Goal: Transaction & Acquisition: Purchase product/service

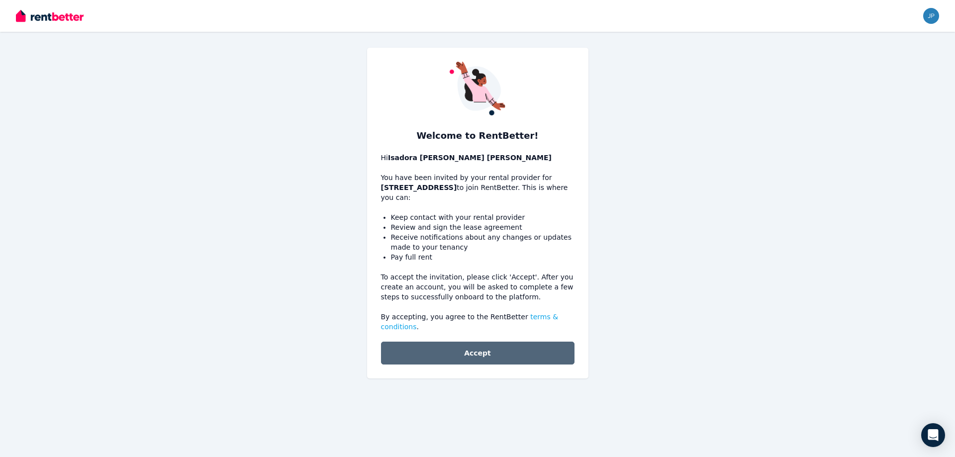
click at [481, 347] on button "Accept" at bounding box center [478, 353] width 194 height 23
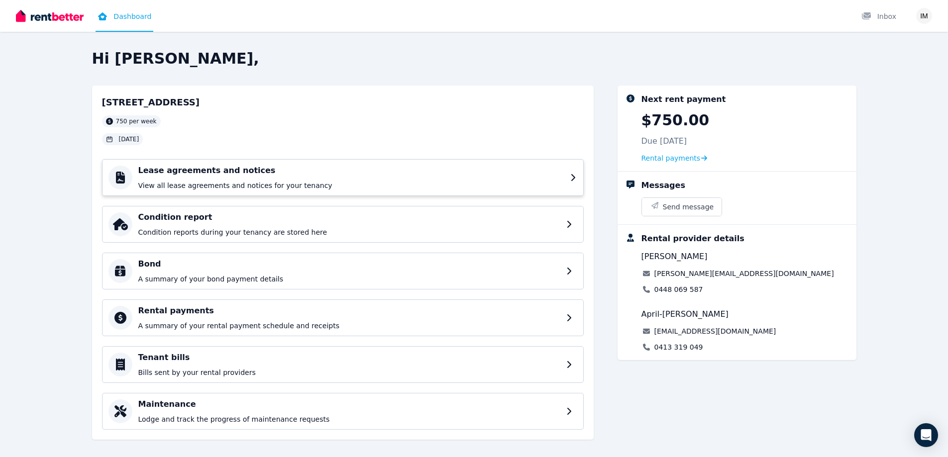
click at [560, 175] on h4 "Lease agreements and notices" at bounding box center [351, 171] width 426 height 12
click at [366, 225] on div "Condition report Condition reports during your tenancy are stored here" at bounding box center [351, 224] width 426 height 26
click at [671, 158] on span "Rental payments" at bounding box center [670, 158] width 59 height 10
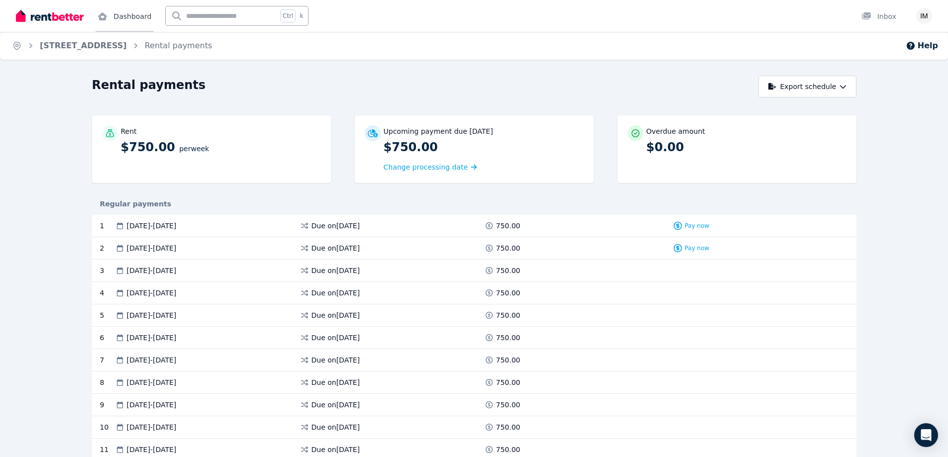
click at [124, 20] on link "Dashboard" at bounding box center [125, 16] width 58 height 32
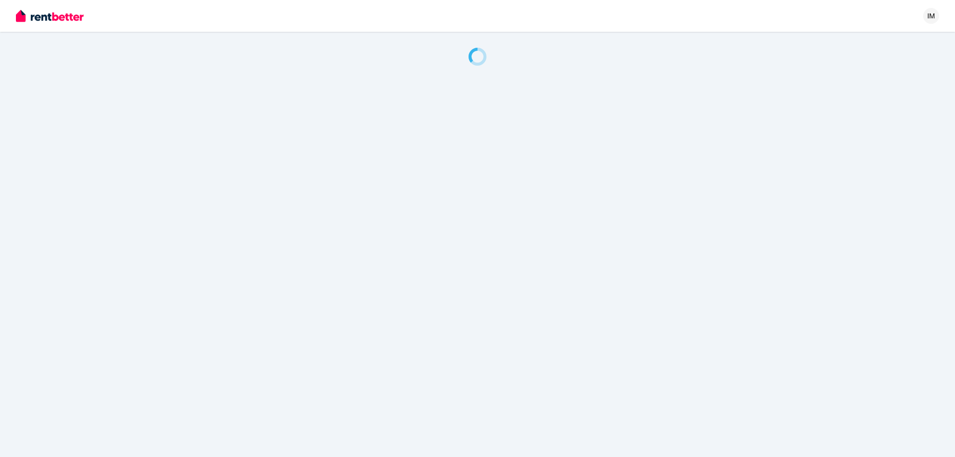
click at [923, 14] on div "Open user menu" at bounding box center [928, 16] width 22 height 32
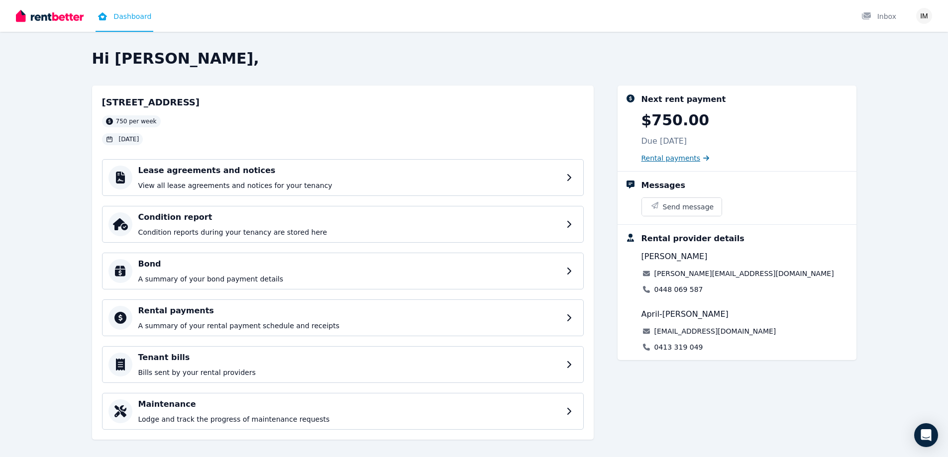
click at [692, 159] on link "Rental payments" at bounding box center [675, 158] width 68 height 10
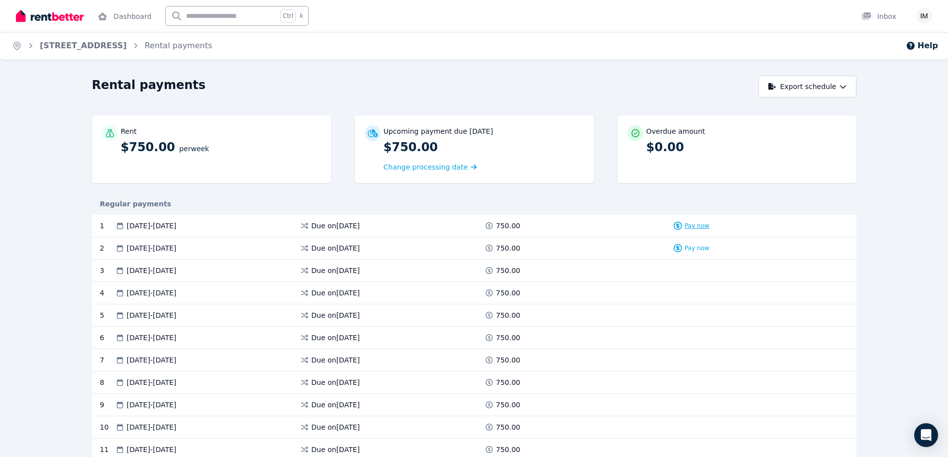
click at [701, 225] on span "Pay now" at bounding box center [696, 226] width 25 height 8
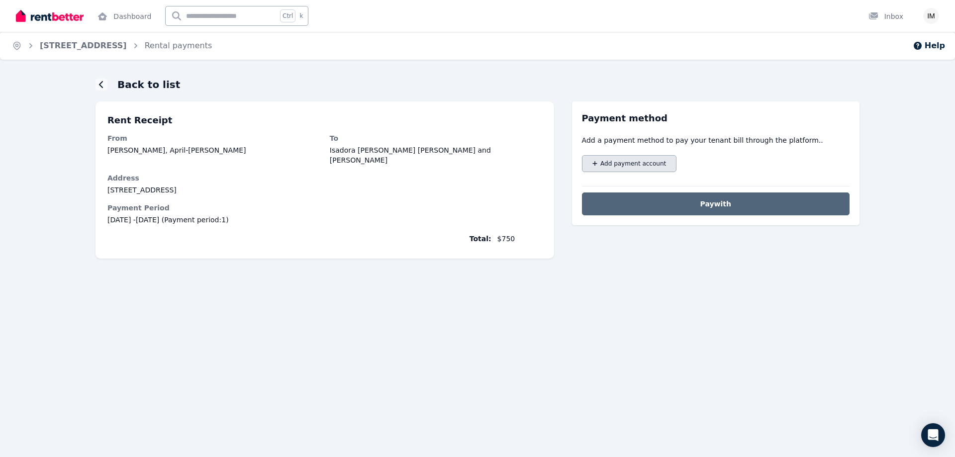
click at [656, 161] on span "Add payment account" at bounding box center [633, 164] width 66 height 8
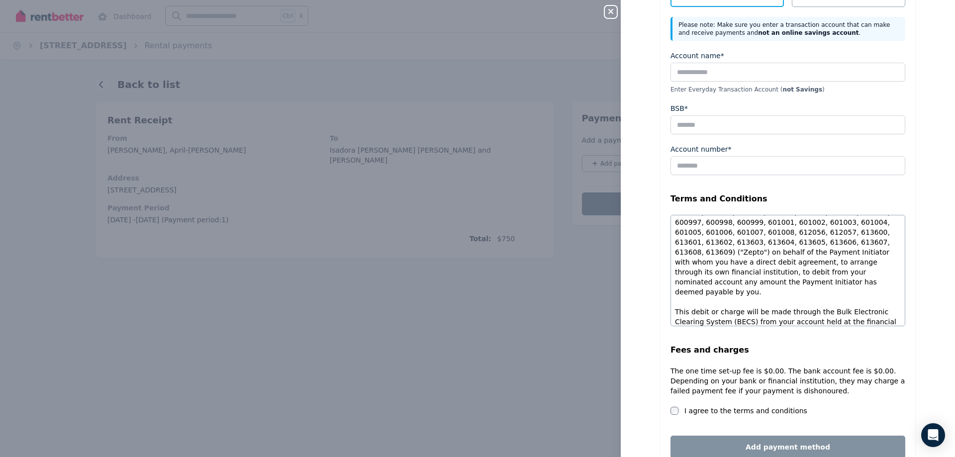
scroll to position [753, 0]
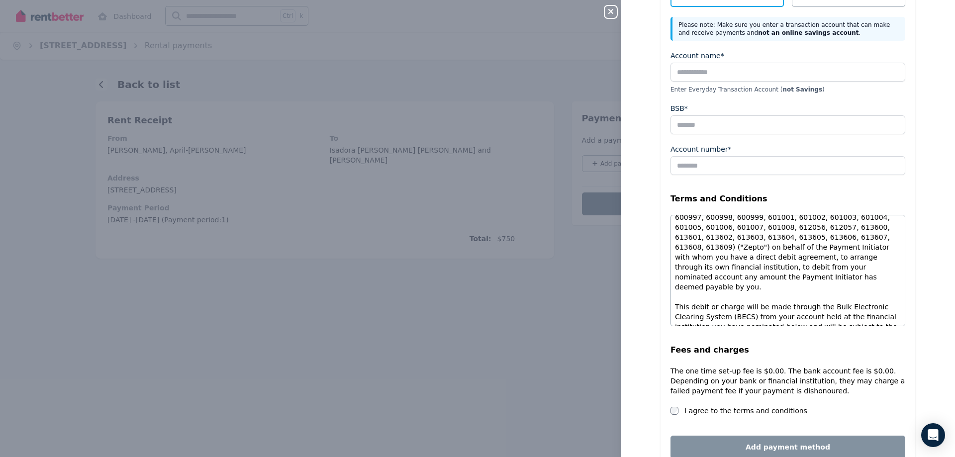
click at [687, 82] on div "Account name* Enter Everyday Transaction Account ( not Savings )" at bounding box center [788, 72] width 235 height 43
click at [709, 72] on input "Account name*" at bounding box center [788, 72] width 235 height 19
type input "*"
type input "**********"
type input "******"
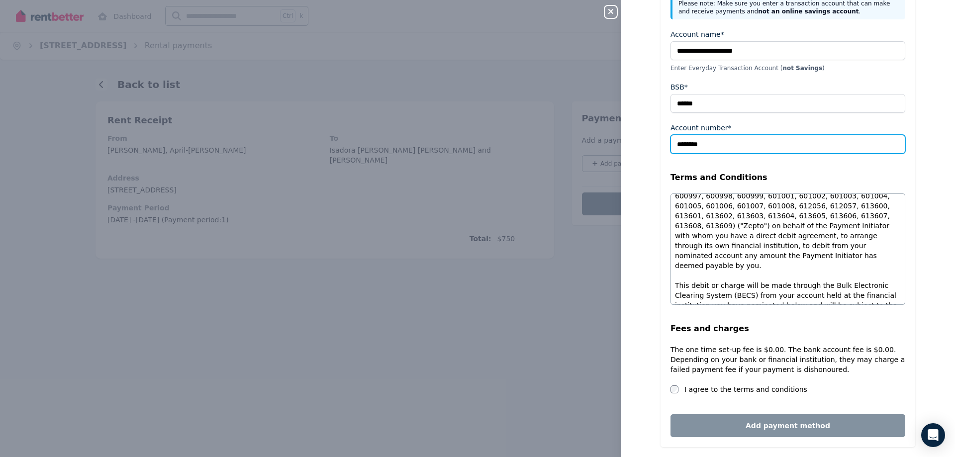
scroll to position [133, 0]
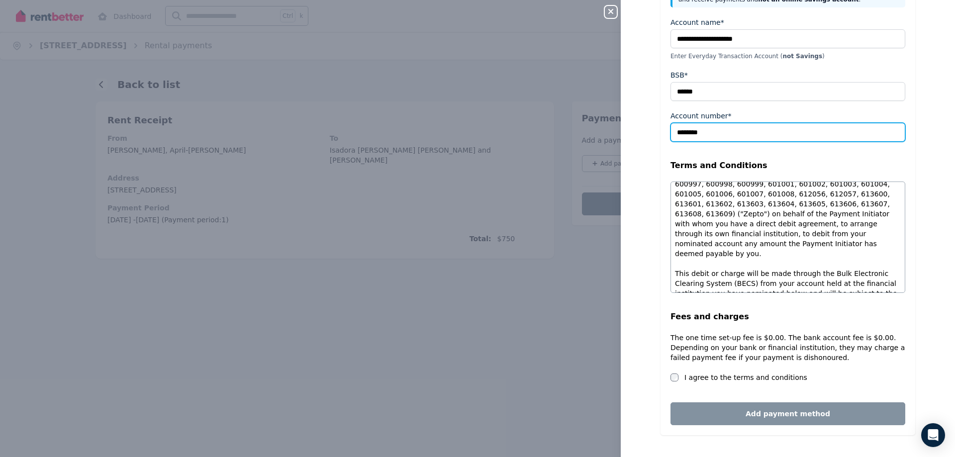
type input "********"
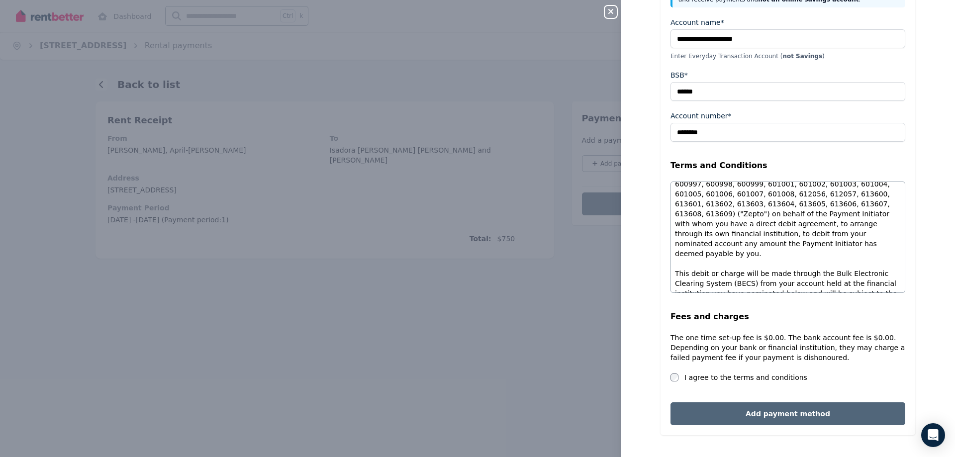
click at [778, 411] on button "Add payment method" at bounding box center [788, 413] width 235 height 23
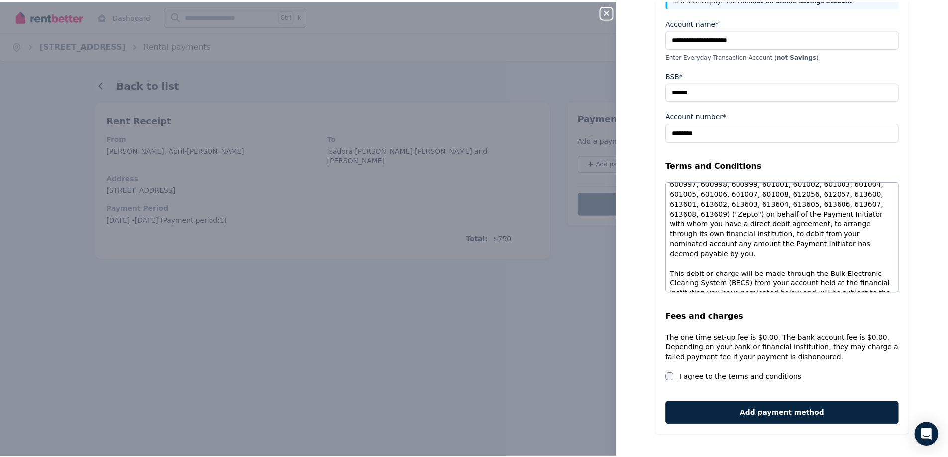
scroll to position [0, 0]
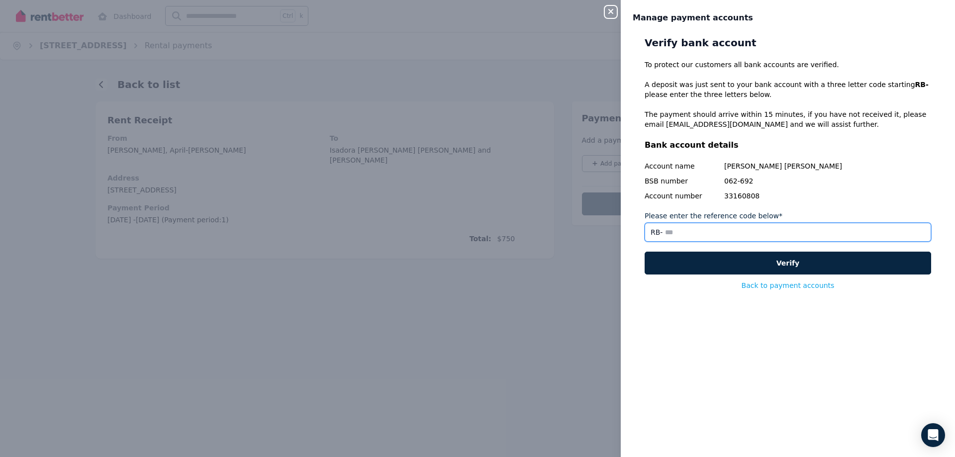
click at [714, 227] on input "Please enter the reference code below*" at bounding box center [788, 232] width 287 height 19
drag, startPoint x: 662, startPoint y: 232, endPoint x: 736, endPoint y: 222, distance: 75.3
click at [720, 232] on input "*****" at bounding box center [788, 232] width 287 height 19
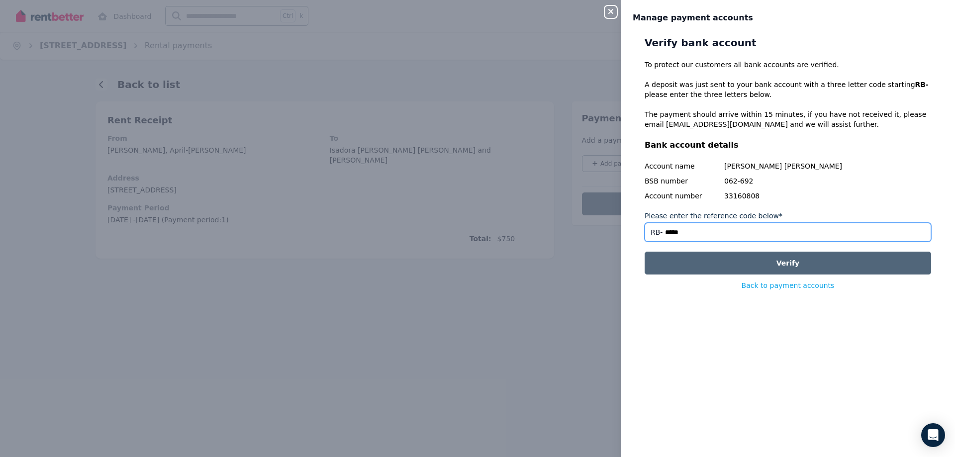
type input "*****"
click at [747, 259] on button "Verify" at bounding box center [788, 263] width 287 height 23
type input "***"
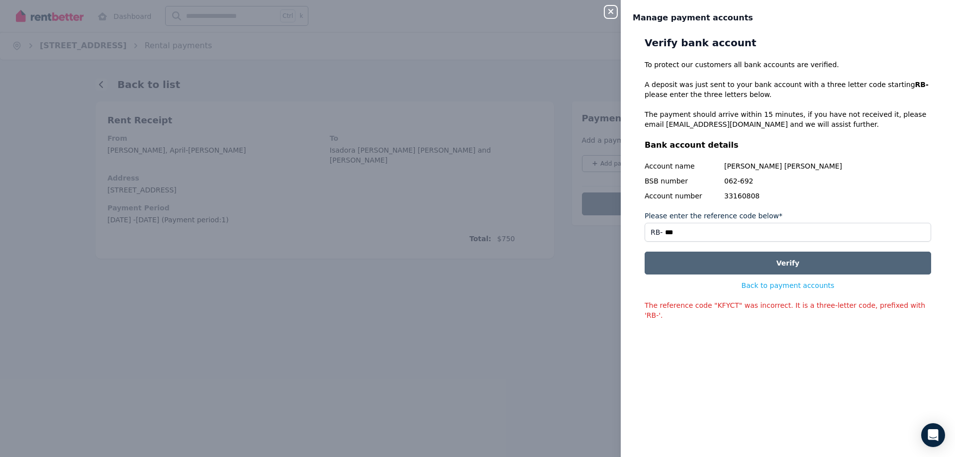
click at [763, 272] on button "Verify" at bounding box center [788, 263] width 287 height 23
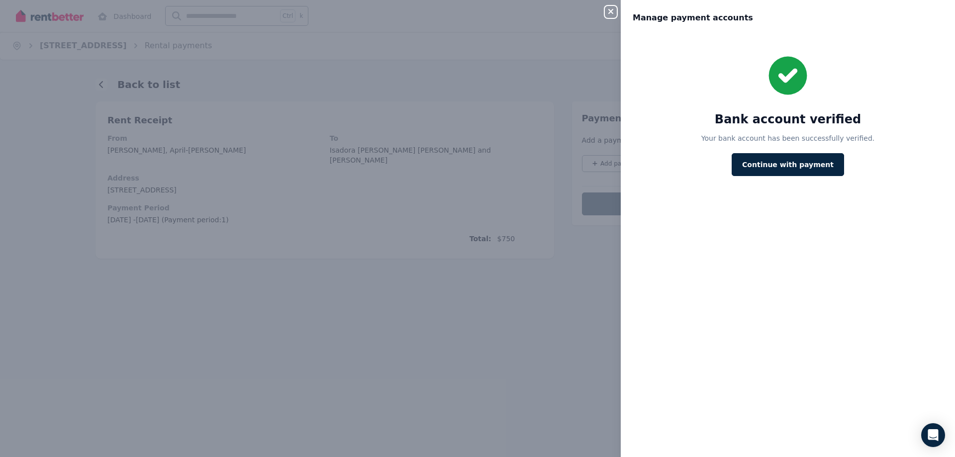
click at [575, 287] on div "Close panel Manage payment accounts Bank account verified Your bank account has…" at bounding box center [477, 228] width 955 height 457
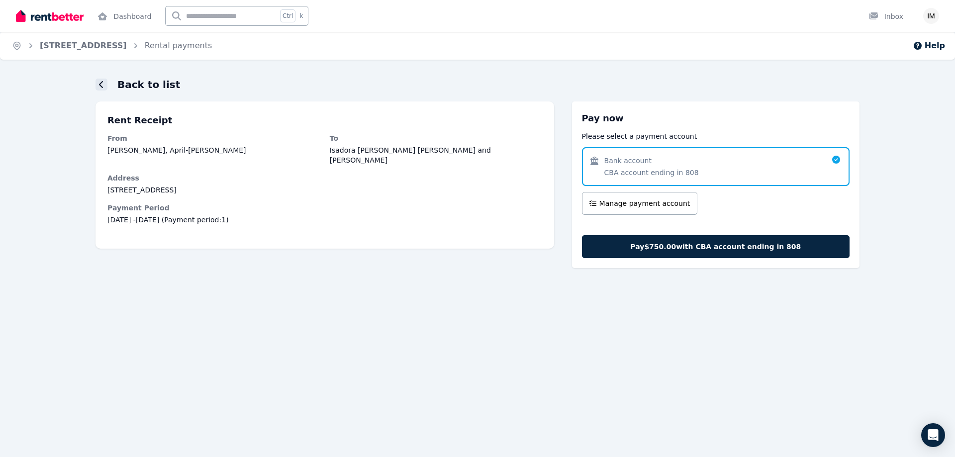
click at [101, 82] on icon at bounding box center [101, 85] width 5 height 8
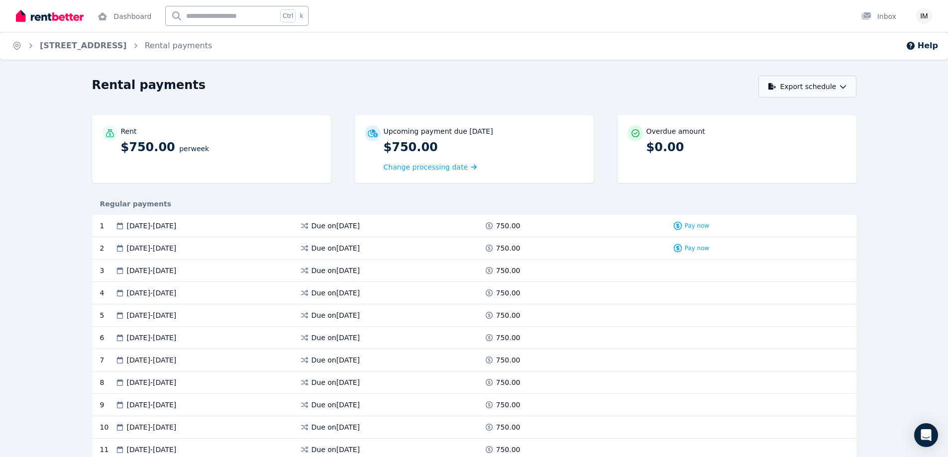
click at [845, 89] on icon "button" at bounding box center [842, 86] width 7 height 7
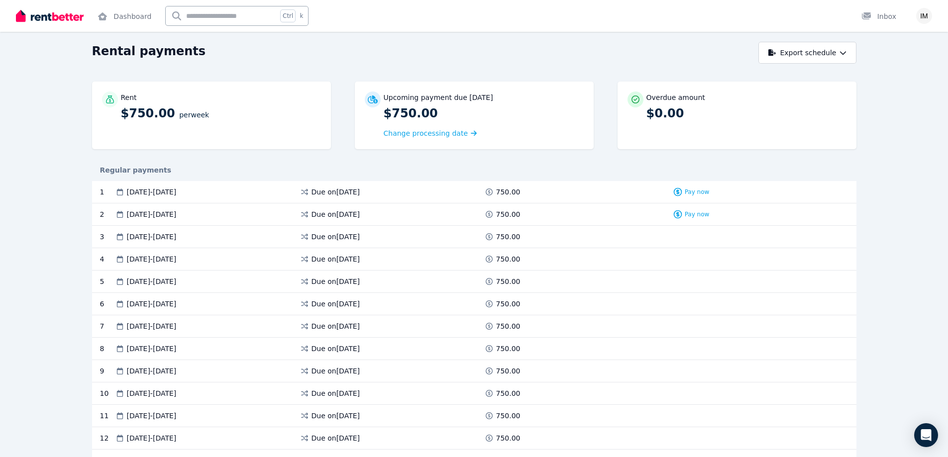
scroll to position [50, 0]
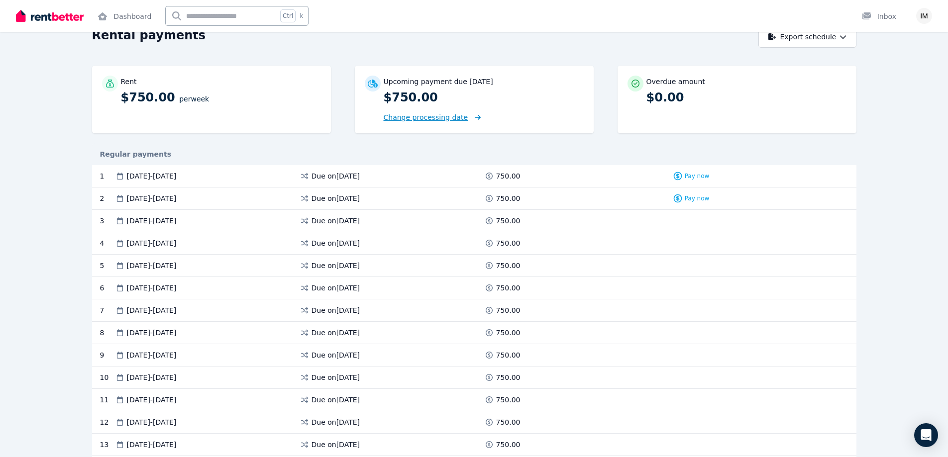
click at [448, 119] on span "Change processing date" at bounding box center [426, 117] width 85 height 10
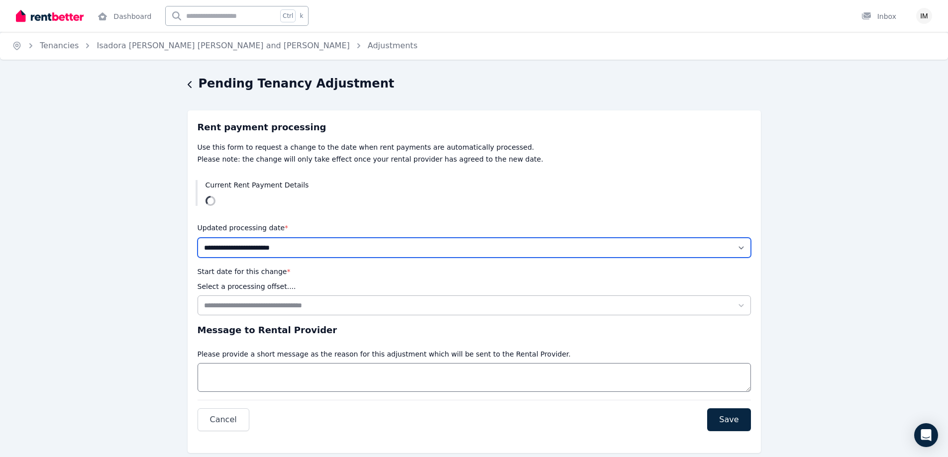
click at [270, 255] on select "**********" at bounding box center [473, 248] width 553 height 20
click at [274, 253] on select "**********" at bounding box center [473, 248] width 553 height 20
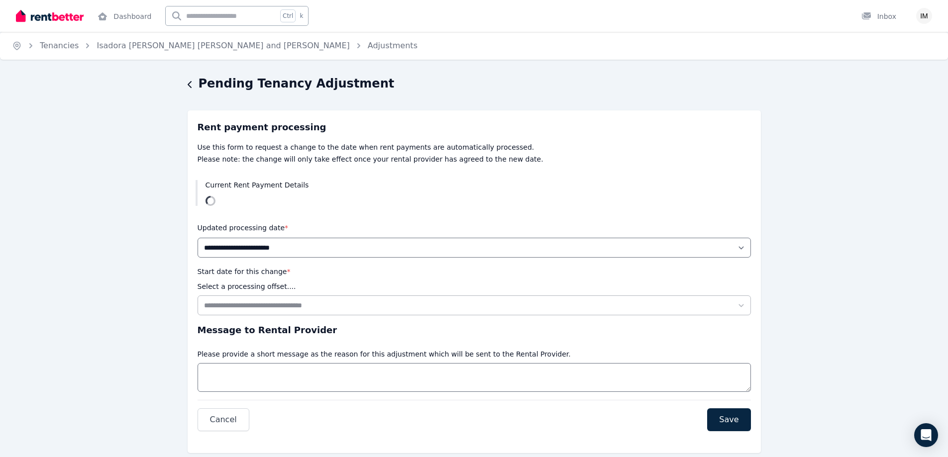
click at [186, 83] on div "**********" at bounding box center [474, 278] width 948 height 405
click at [189, 85] on icon "button" at bounding box center [190, 85] width 5 height 8
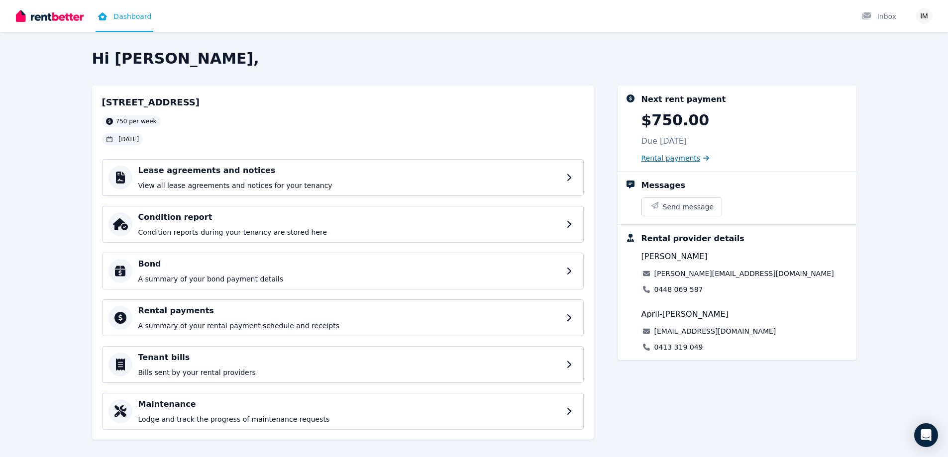
click at [693, 157] on link "Rental payments" at bounding box center [675, 158] width 68 height 10
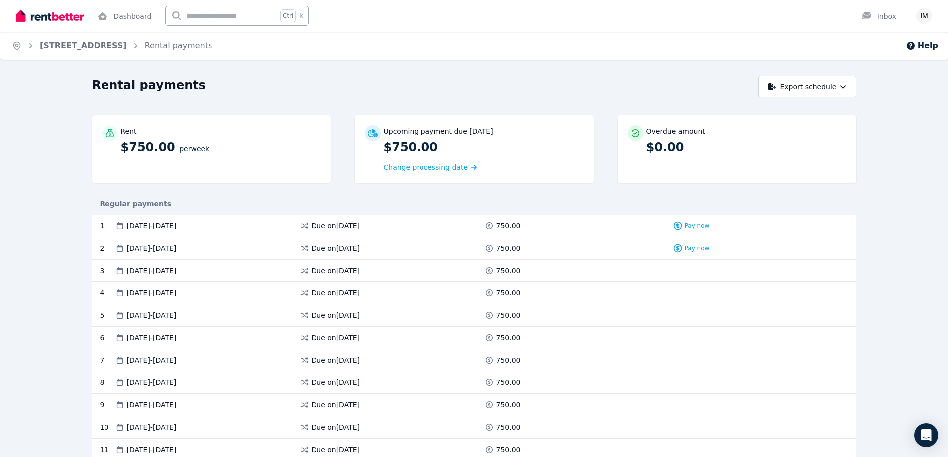
click at [28, 44] on icon "Breadcrumb" at bounding box center [31, 46] width 10 height 10
click at [60, 48] on link "[STREET_ADDRESS]" at bounding box center [83, 45] width 87 height 9
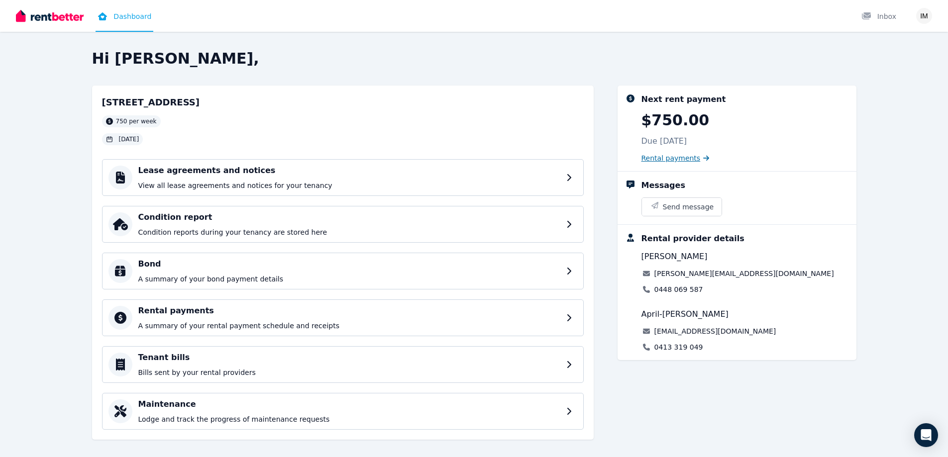
click at [684, 159] on span "Rental payments" at bounding box center [670, 158] width 59 height 10
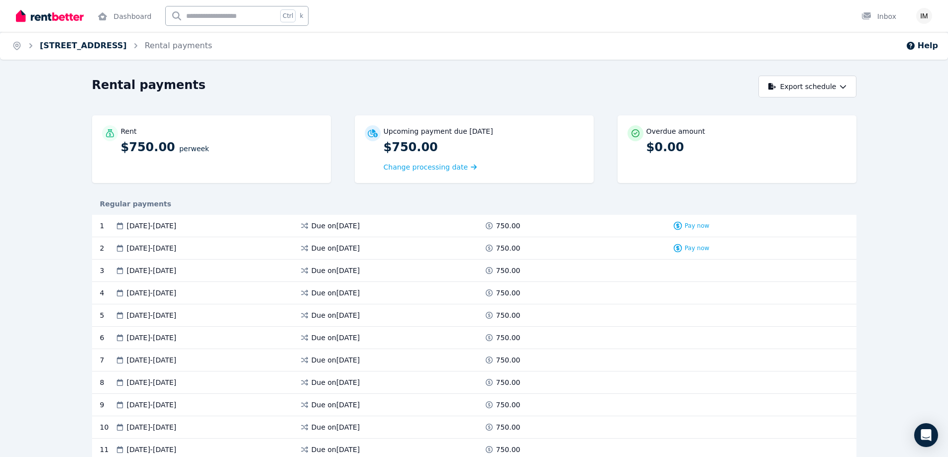
click at [64, 48] on link "[STREET_ADDRESS]" at bounding box center [83, 45] width 87 height 9
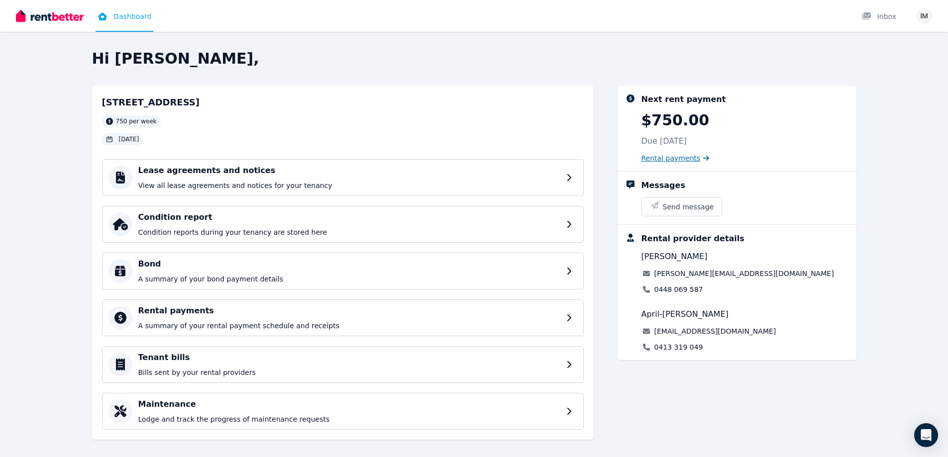
click at [658, 161] on span "Rental payments" at bounding box center [670, 158] width 59 height 10
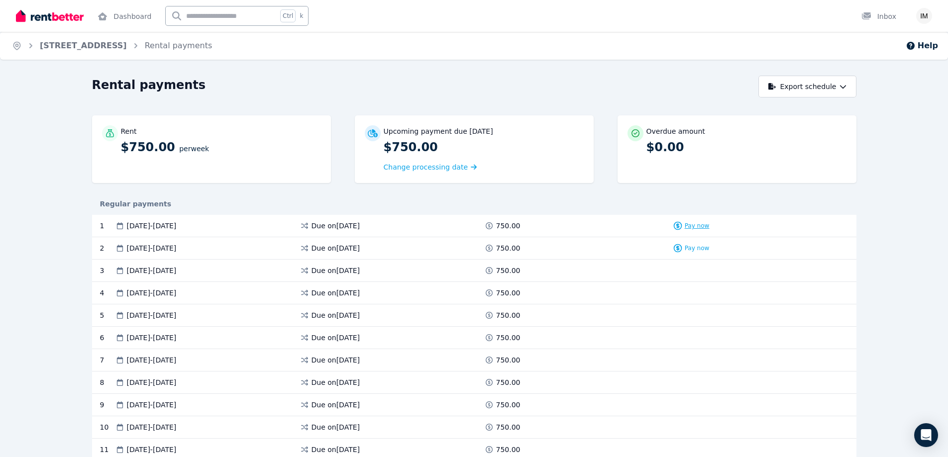
click at [700, 225] on span "Pay now" at bounding box center [696, 226] width 25 height 8
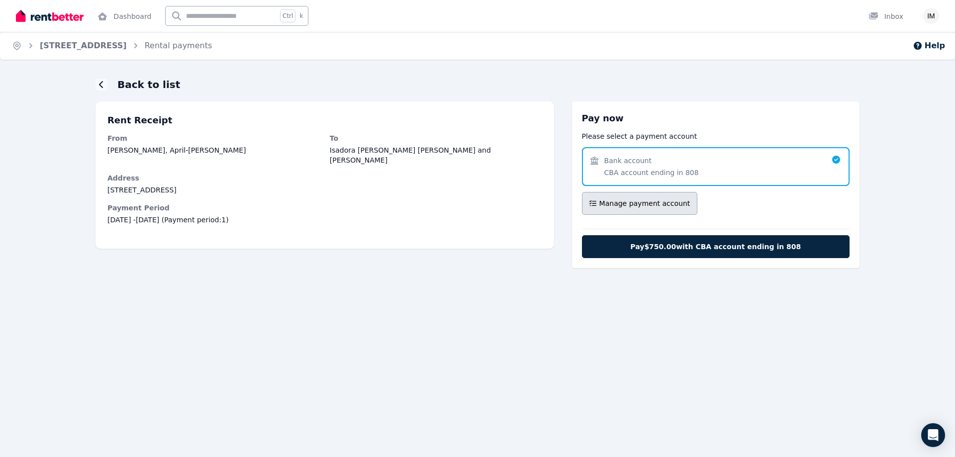
click at [665, 206] on span "Manage payment account" at bounding box center [644, 203] width 91 height 10
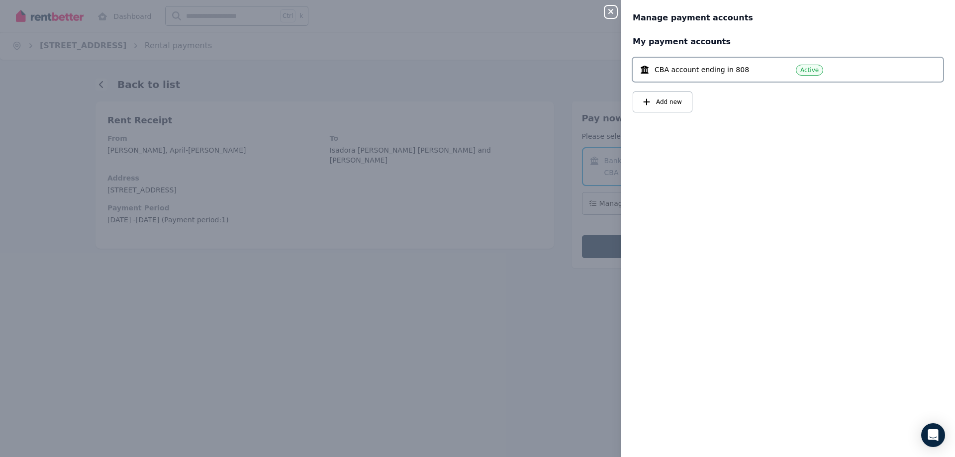
drag, startPoint x: 585, startPoint y: 87, endPoint x: 624, endPoint y: 87, distance: 39.3
click at [585, 86] on div "Close panel Manage payment accounts My payment accounts CBA account ending in 8…" at bounding box center [477, 228] width 955 height 457
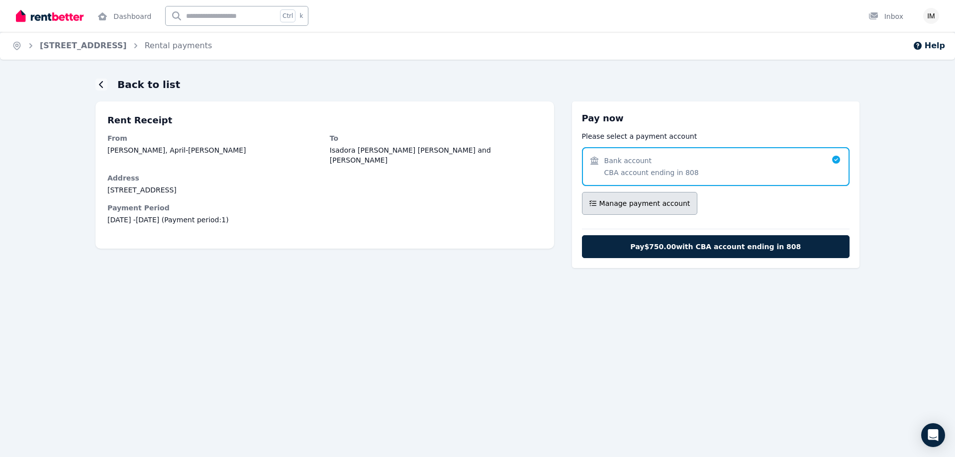
click at [632, 207] on span "Manage payment account" at bounding box center [644, 203] width 91 height 10
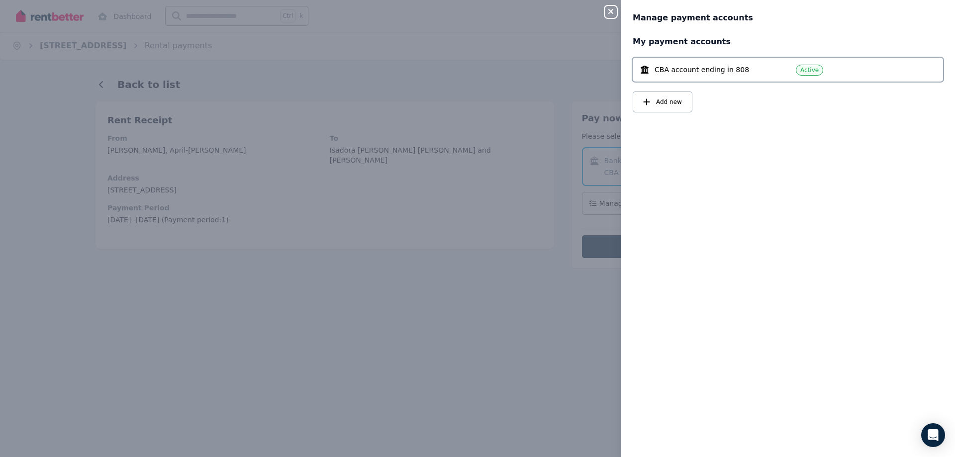
click at [616, 15] on icon "button" at bounding box center [611, 11] width 12 height 8
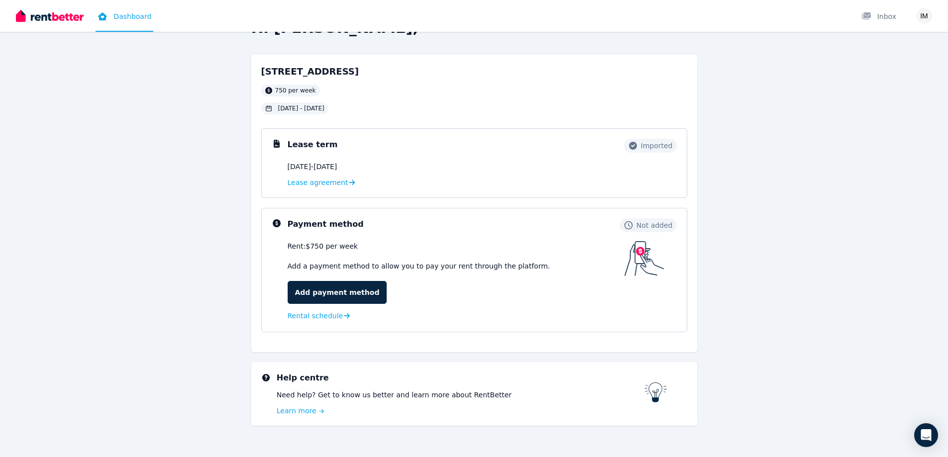
scroll to position [45, 0]
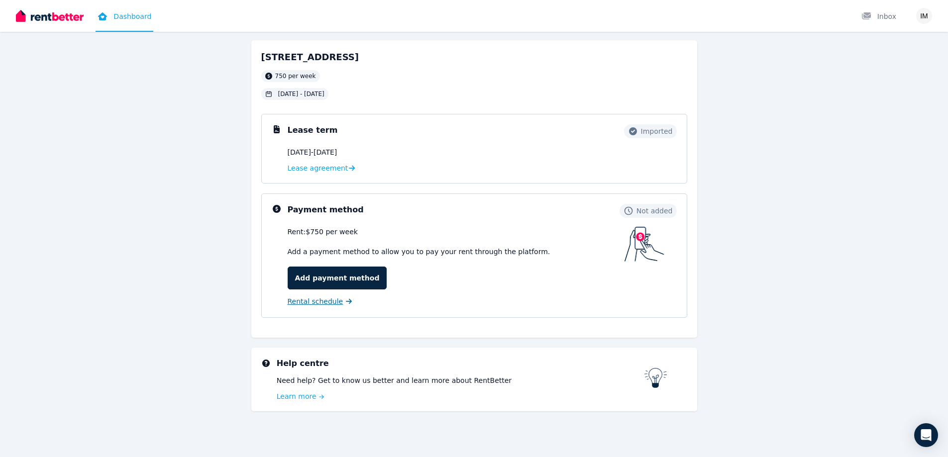
click at [315, 303] on span "Rental schedule" at bounding box center [316, 301] width 56 height 10
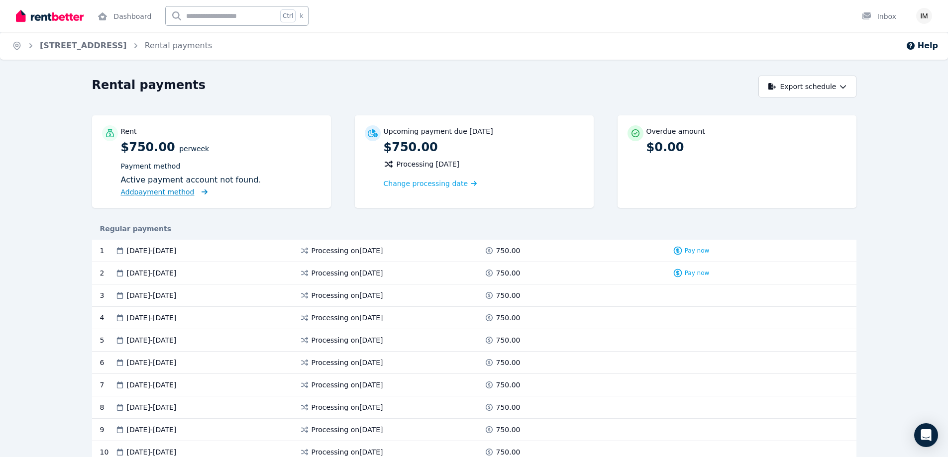
click at [166, 194] on span "Add payment method" at bounding box center [158, 192] width 74 height 8
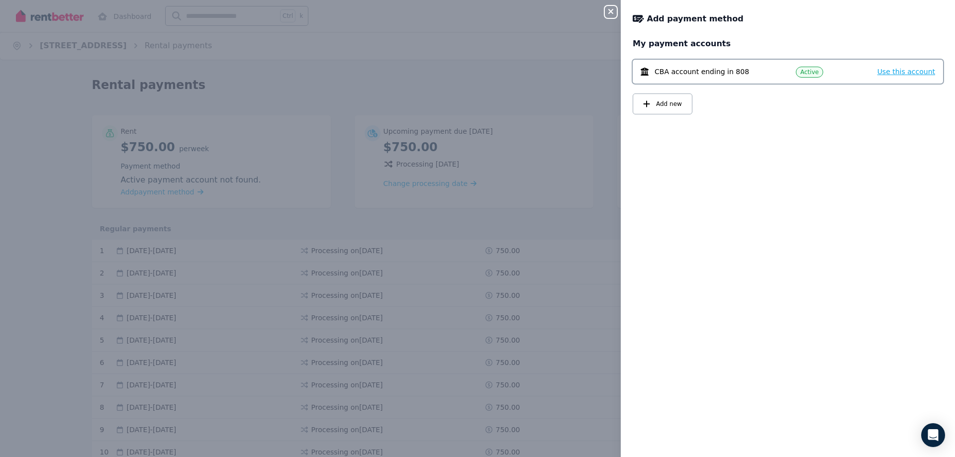
click at [888, 72] on span "Use this account" at bounding box center [907, 72] width 58 height 8
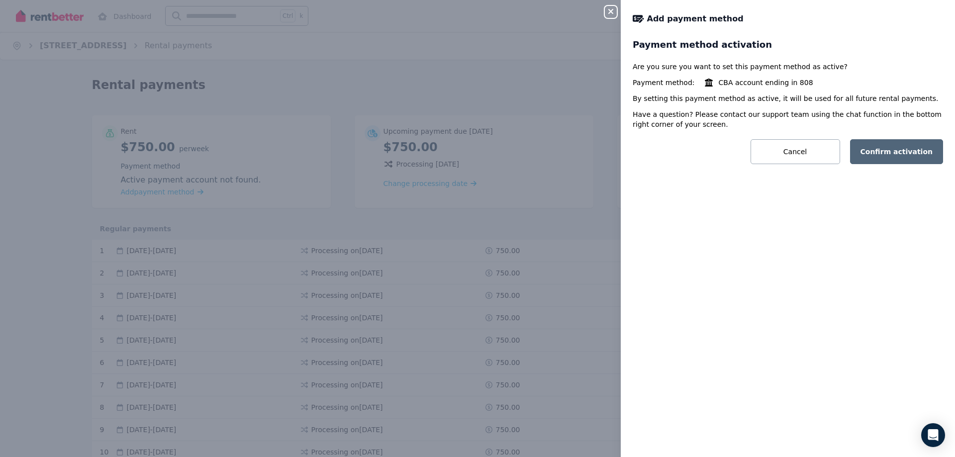
click at [883, 150] on button "Confirm activation" at bounding box center [897, 151] width 94 height 25
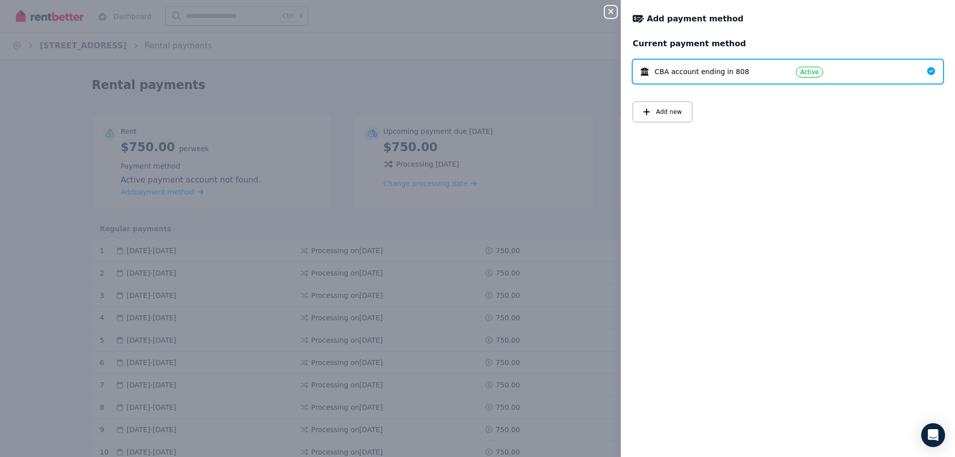
click at [843, 251] on div "Current payment method CBA account ending in 808 Active Add new" at bounding box center [788, 241] width 334 height 407
click at [548, 49] on div "Close panel Add payment method Current payment method CBA account ending in 808…" at bounding box center [477, 228] width 955 height 457
